Goal: Find specific page/section: Find specific page/section

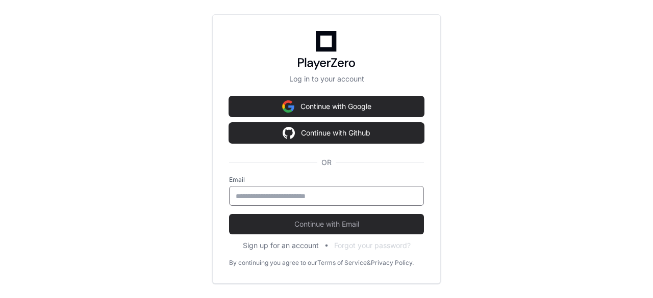
click at [352, 196] on input "email" at bounding box center [327, 196] width 182 height 10
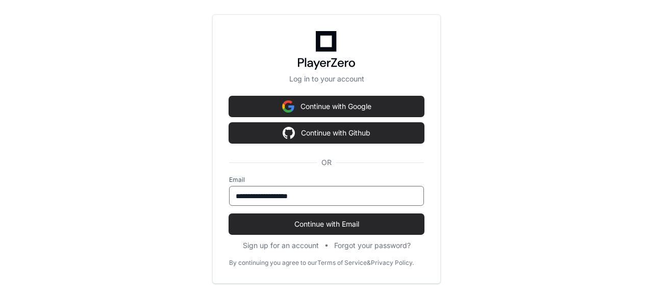
type input "**********"
click at [229, 214] on button "Continue with Email" at bounding box center [326, 224] width 195 height 20
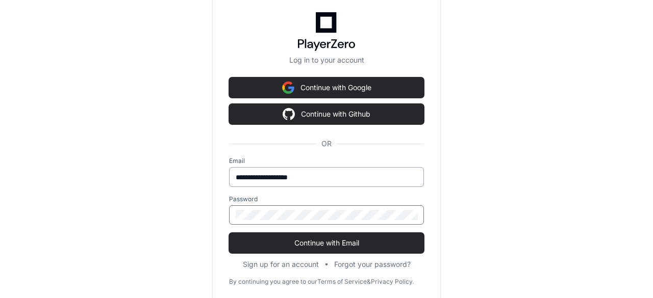
click at [229, 233] on button "Continue with Email" at bounding box center [326, 243] width 195 height 20
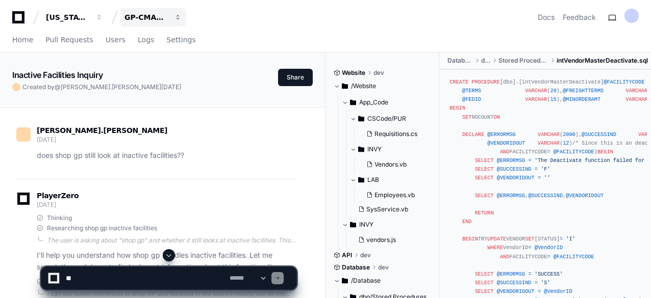
click at [174, 16] on span "button" at bounding box center [177, 17] width 7 height 7
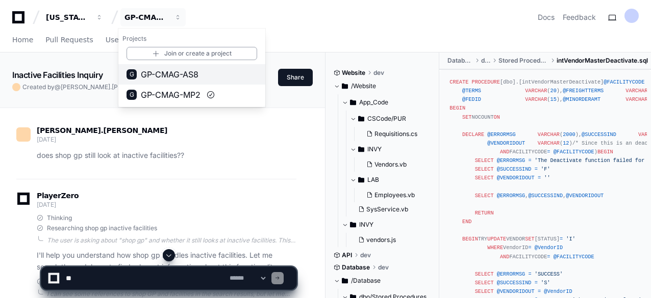
click at [182, 69] on span "GP-CMAG-AS8" at bounding box center [170, 74] width 58 height 12
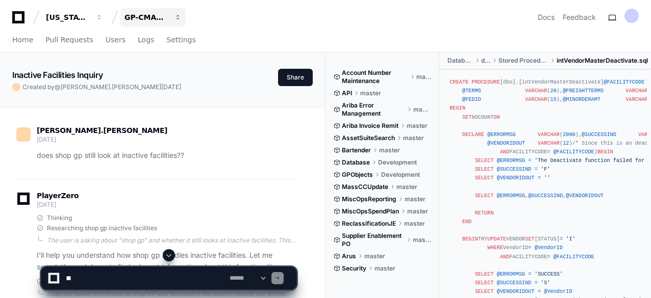
click at [174, 20] on button "GP-CMAG-AS8" at bounding box center [152, 17] width 65 height 18
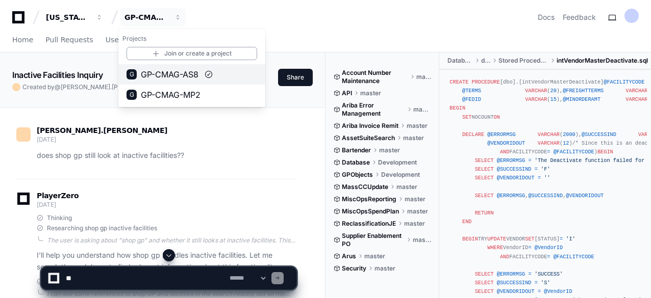
click at [185, 73] on span "GP-CMAG-AS8" at bounding box center [170, 74] width 58 height 12
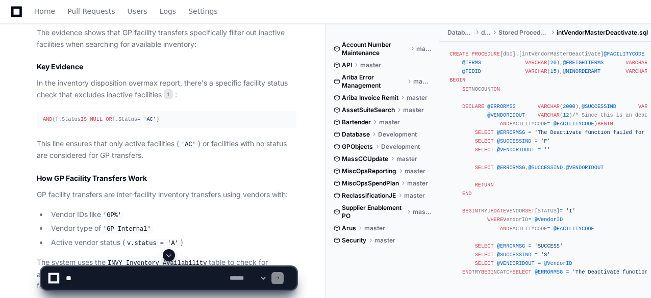
scroll to position [714, 0]
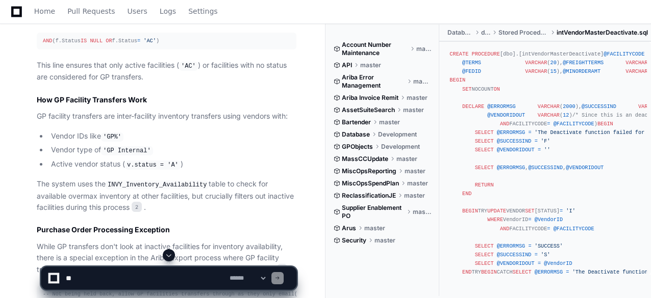
click at [172, 256] on span at bounding box center [169, 256] width 8 height 8
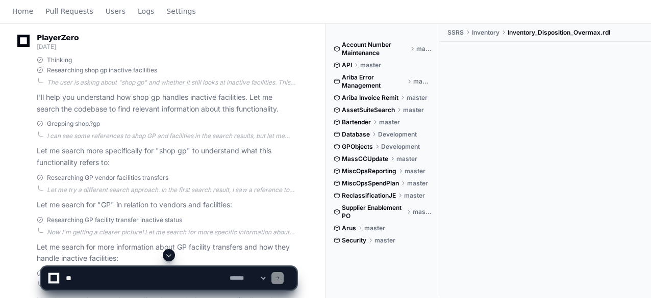
scroll to position [0, 0]
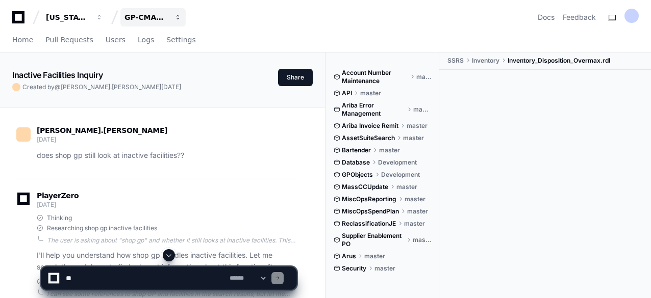
click at [176, 18] on span "button" at bounding box center [177, 17] width 7 height 7
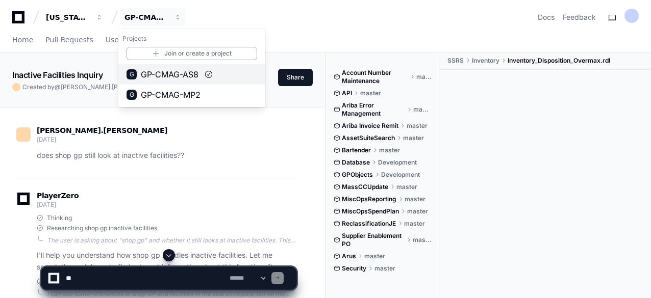
click at [182, 72] on span "GP-CMAG-AS8" at bounding box center [170, 74] width 58 height 12
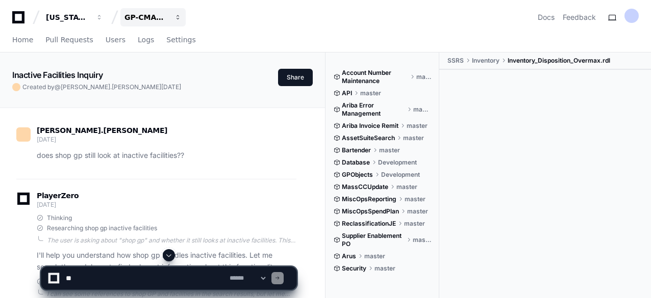
click at [165, 26] on button "GP-CMAG-AS8" at bounding box center [152, 17] width 65 height 18
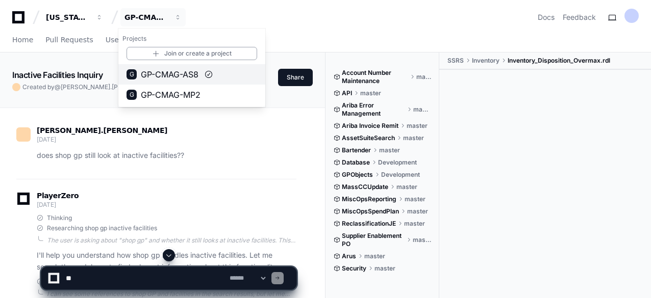
click at [173, 73] on span "GP-CMAG-AS8" at bounding box center [170, 74] width 58 height 12
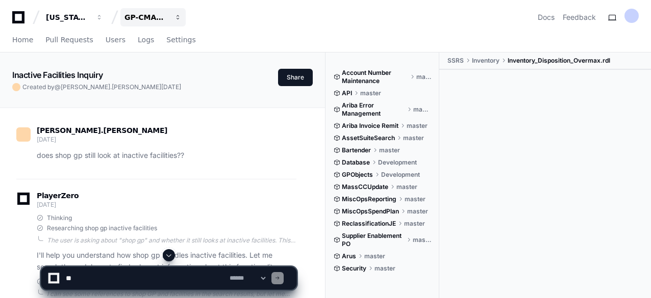
click at [181, 13] on button "GP-CMAG-AS8" at bounding box center [152, 17] width 65 height 18
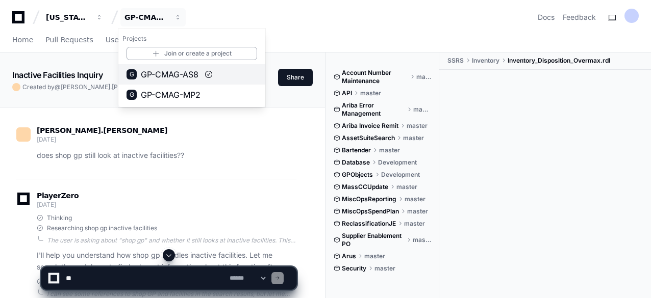
click at [186, 74] on span "GP-CMAG-AS8" at bounding box center [170, 74] width 58 height 12
